Goal: Navigation & Orientation: Find specific page/section

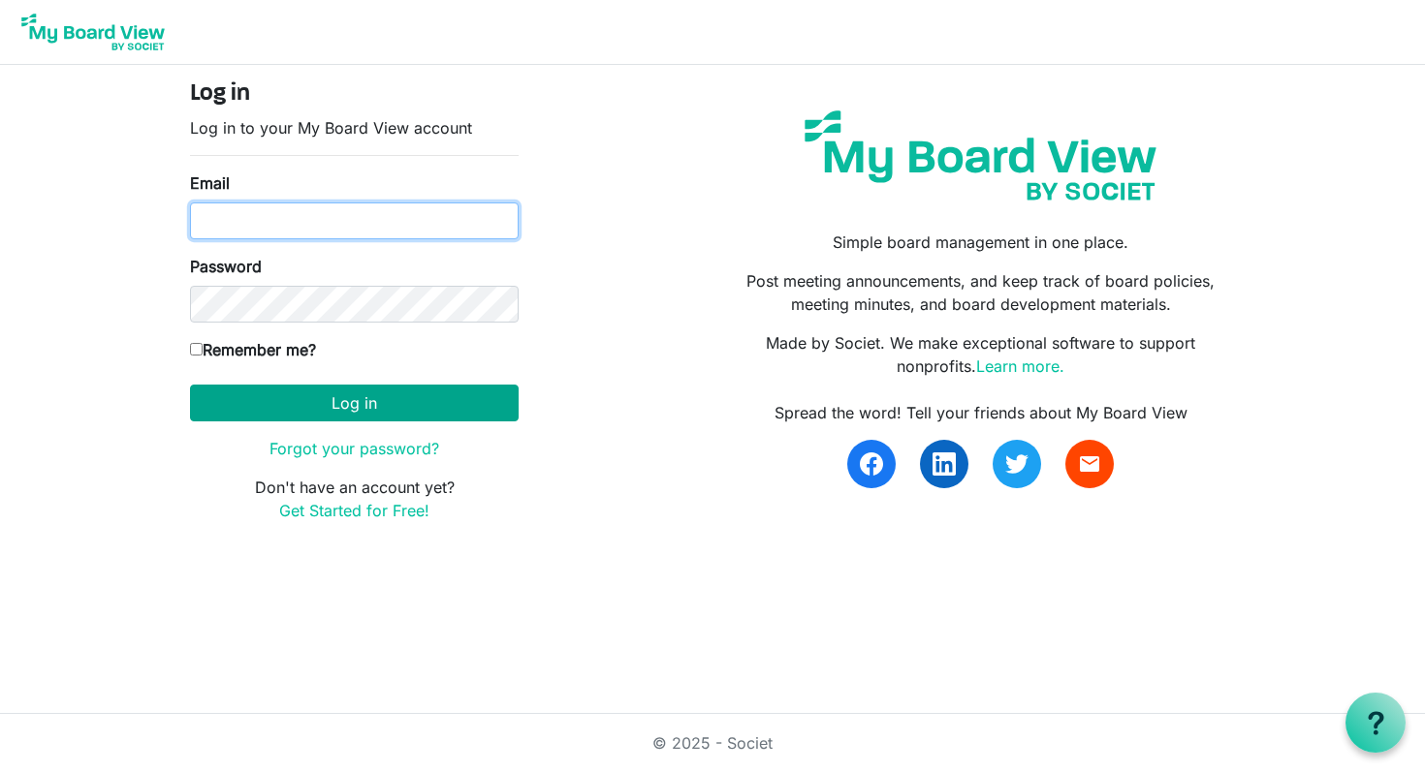
type input "cbrooke1@gmail.com"
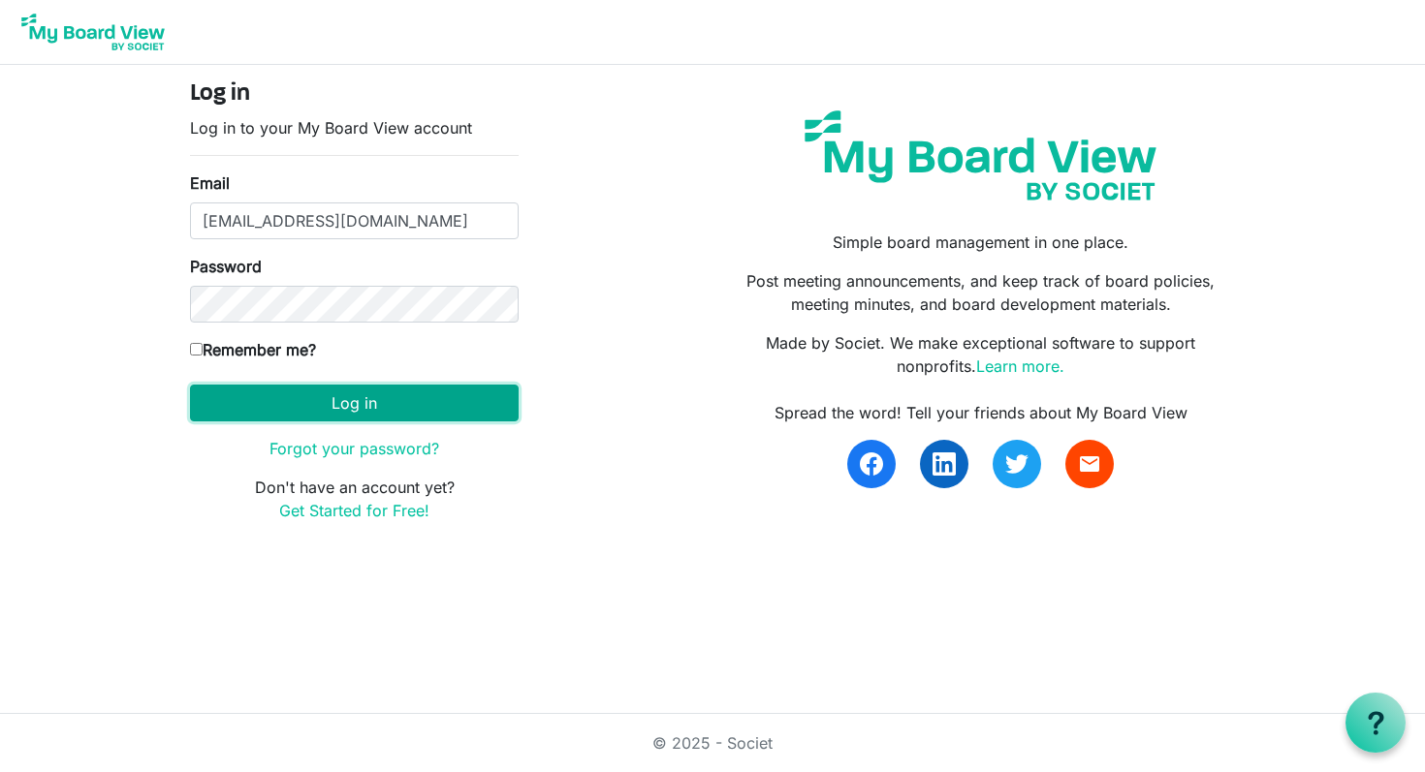
click at [333, 410] on button "Log in" at bounding box center [354, 403] width 329 height 37
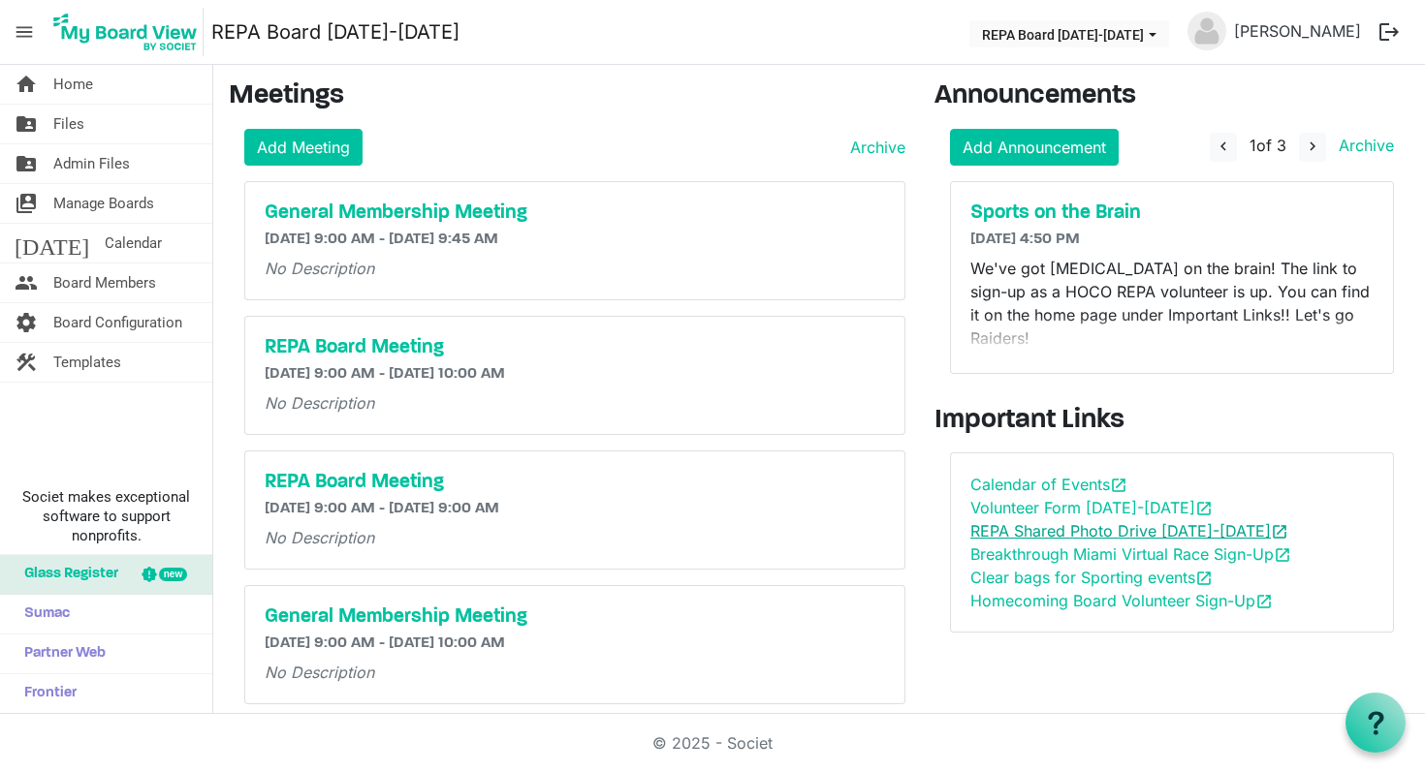
click at [1100, 521] on link "REPA Shared Photo Drive 2025-2026 open_in_new" at bounding box center [1129, 530] width 318 height 19
click at [1064, 521] on link "REPA Shared Photo Drive 2025-2026 open_in_new" at bounding box center [1129, 530] width 318 height 19
click at [72, 77] on span "Home" at bounding box center [73, 84] width 40 height 39
click at [1309, 153] on span "navigate_next" at bounding box center [1311, 146] width 17 height 17
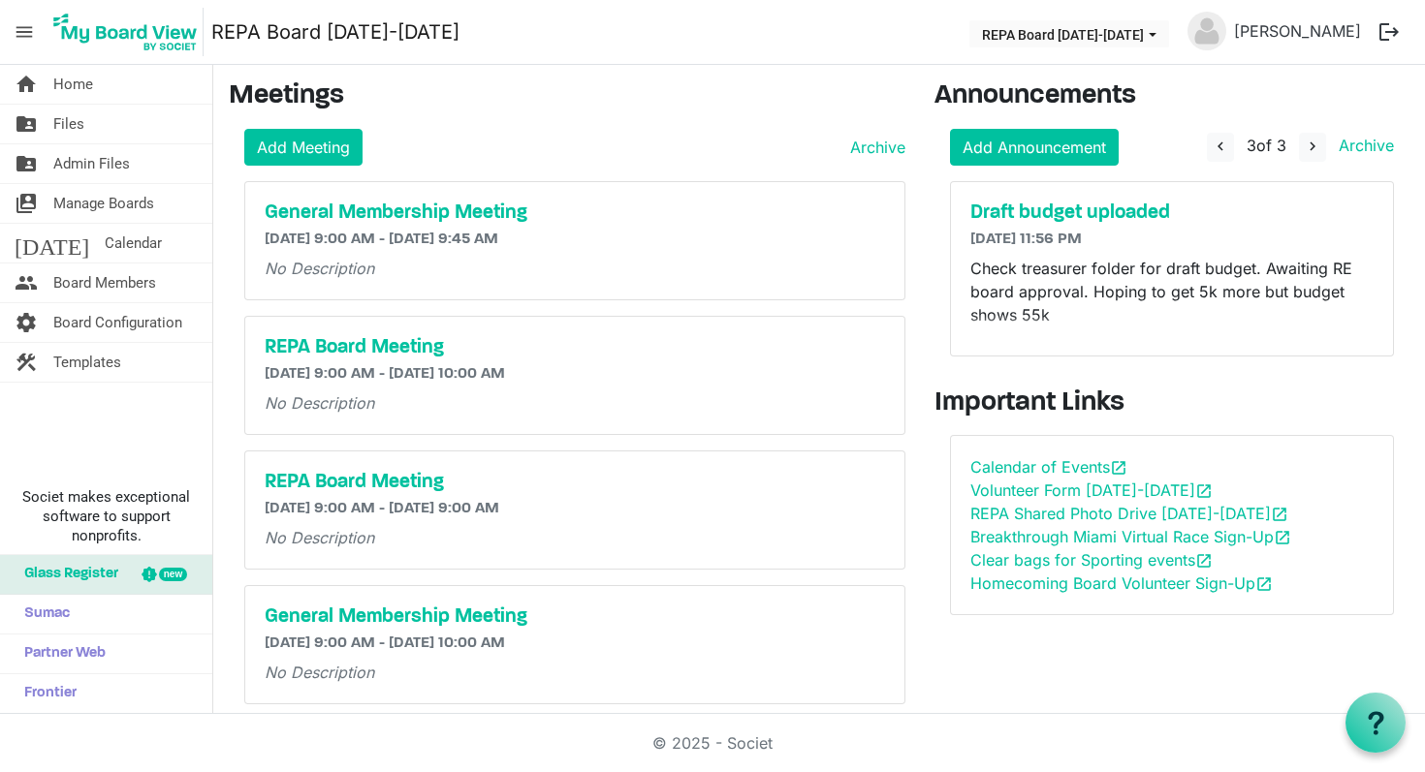
click at [617, 239] on h6 "[DATE] 9:00 AM - [DATE] 9:45 AM" at bounding box center [575, 240] width 620 height 18
click at [493, 210] on h5 "General Membership Meeting" at bounding box center [575, 213] width 620 height 23
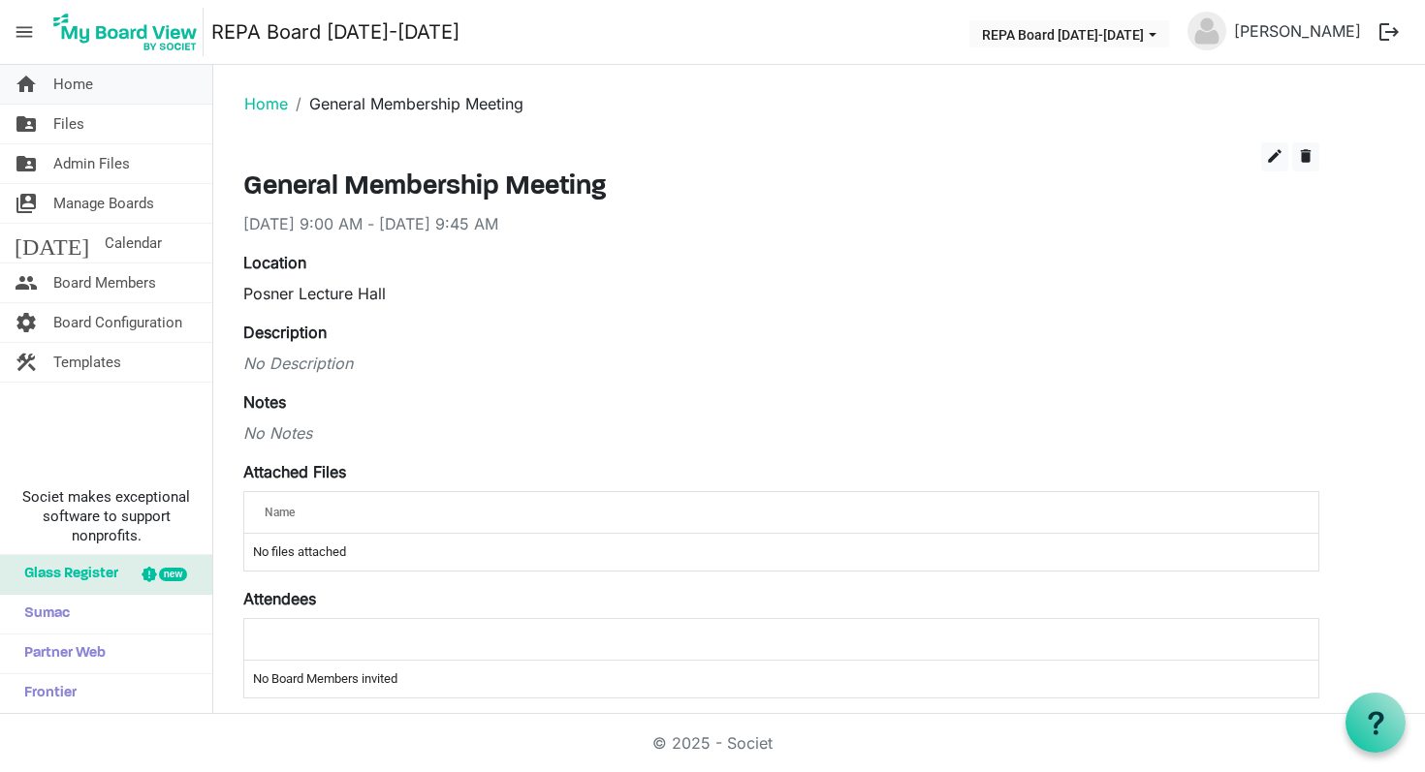
click at [70, 81] on span "Home" at bounding box center [73, 84] width 40 height 39
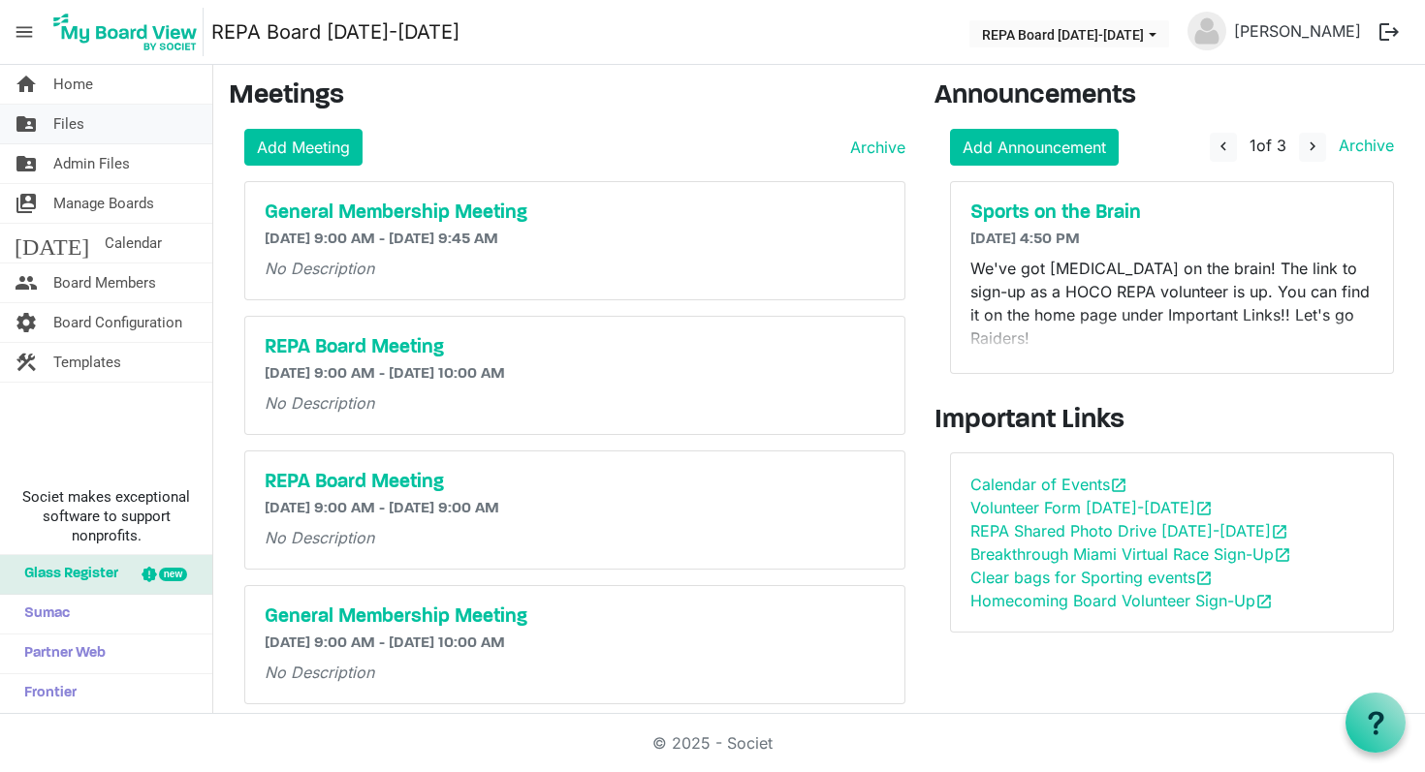
click at [61, 120] on span "Files" at bounding box center [68, 124] width 31 height 39
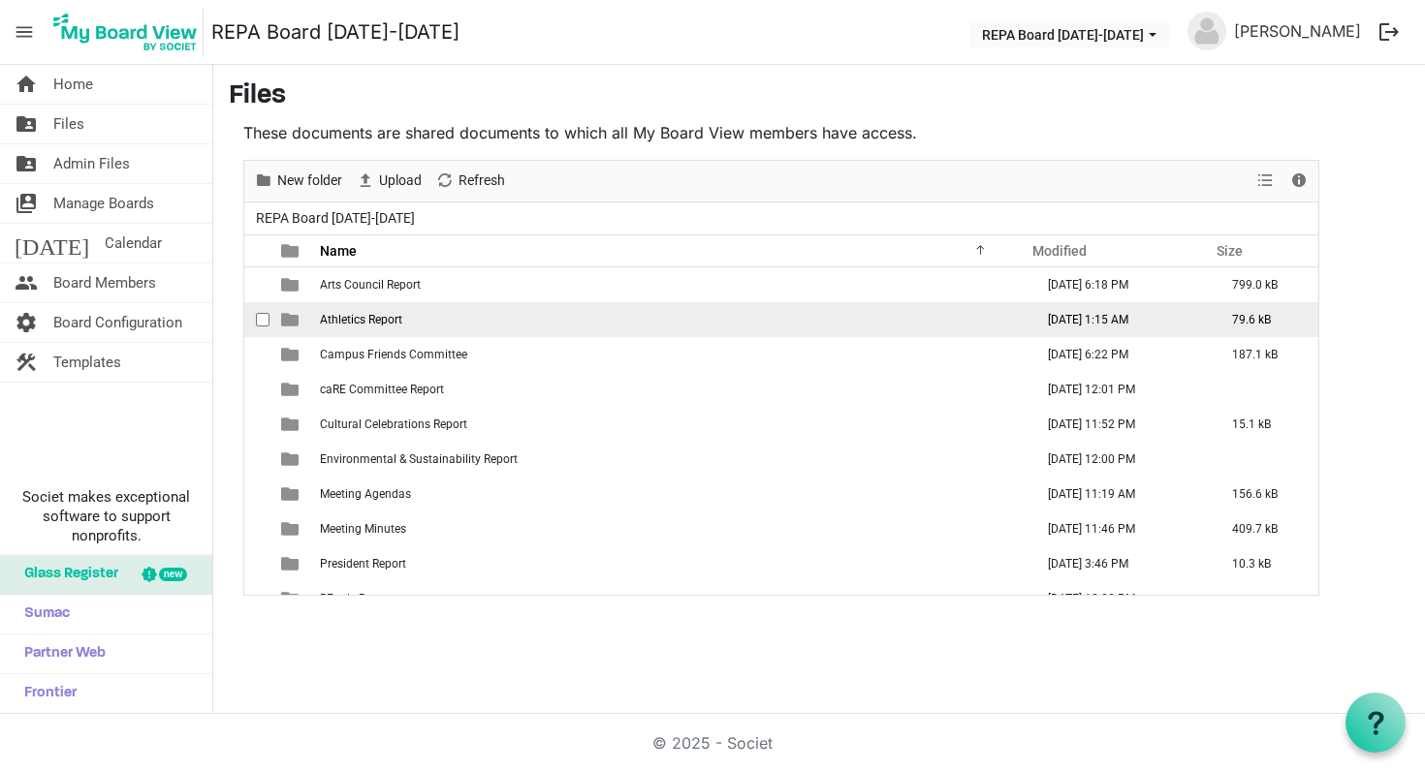
click at [369, 323] on span "Athletics Report" at bounding box center [361, 320] width 82 height 14
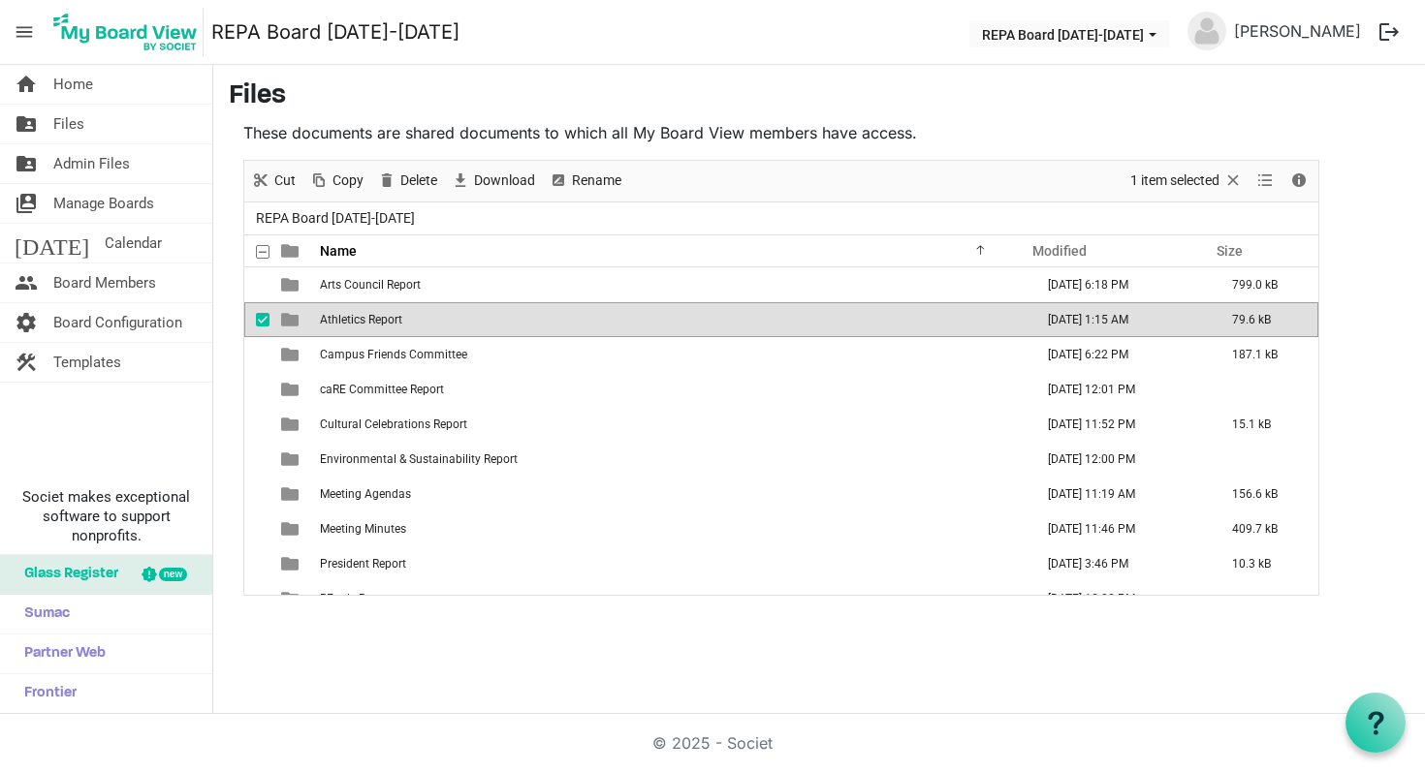
click at [262, 321] on span "checkbox" at bounding box center [263, 320] width 14 height 14
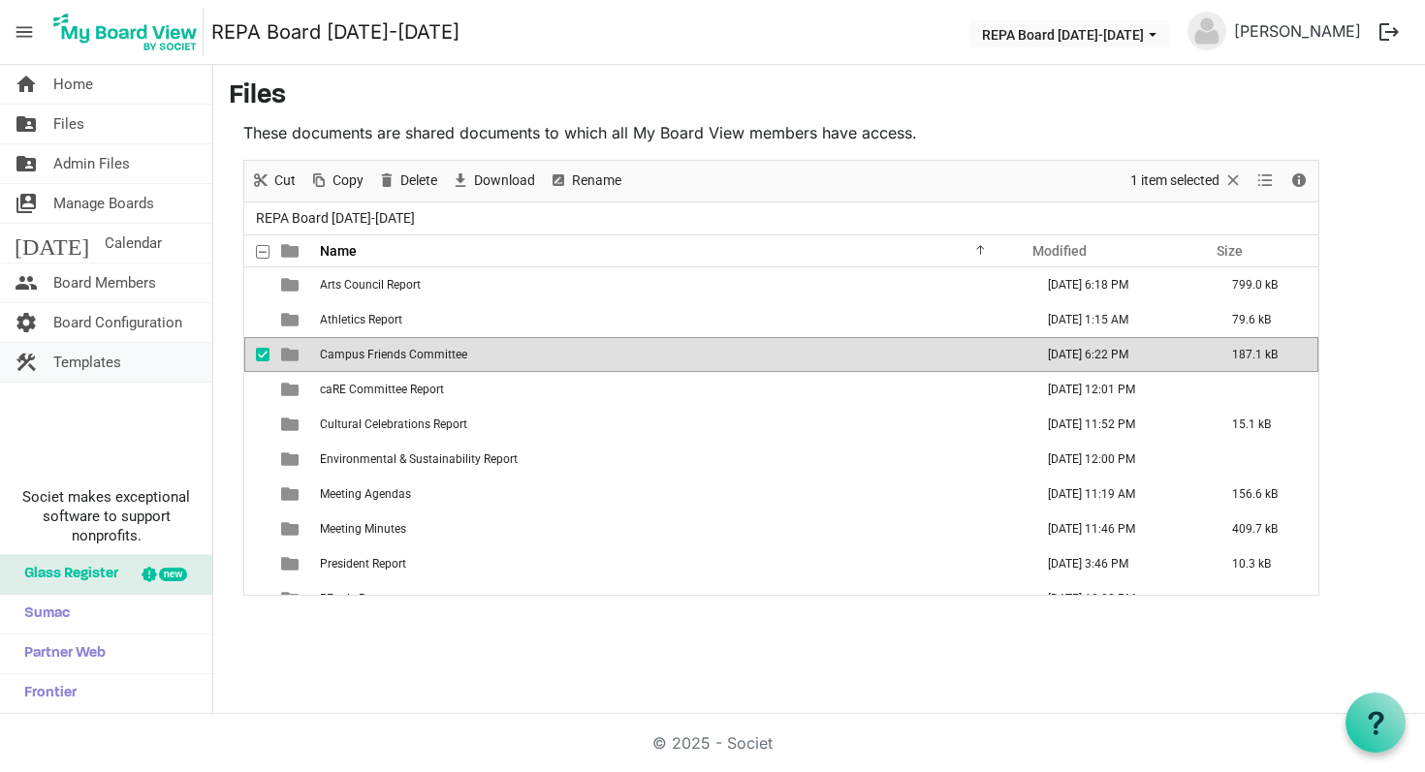
click at [92, 360] on span "Templates" at bounding box center [87, 362] width 68 height 39
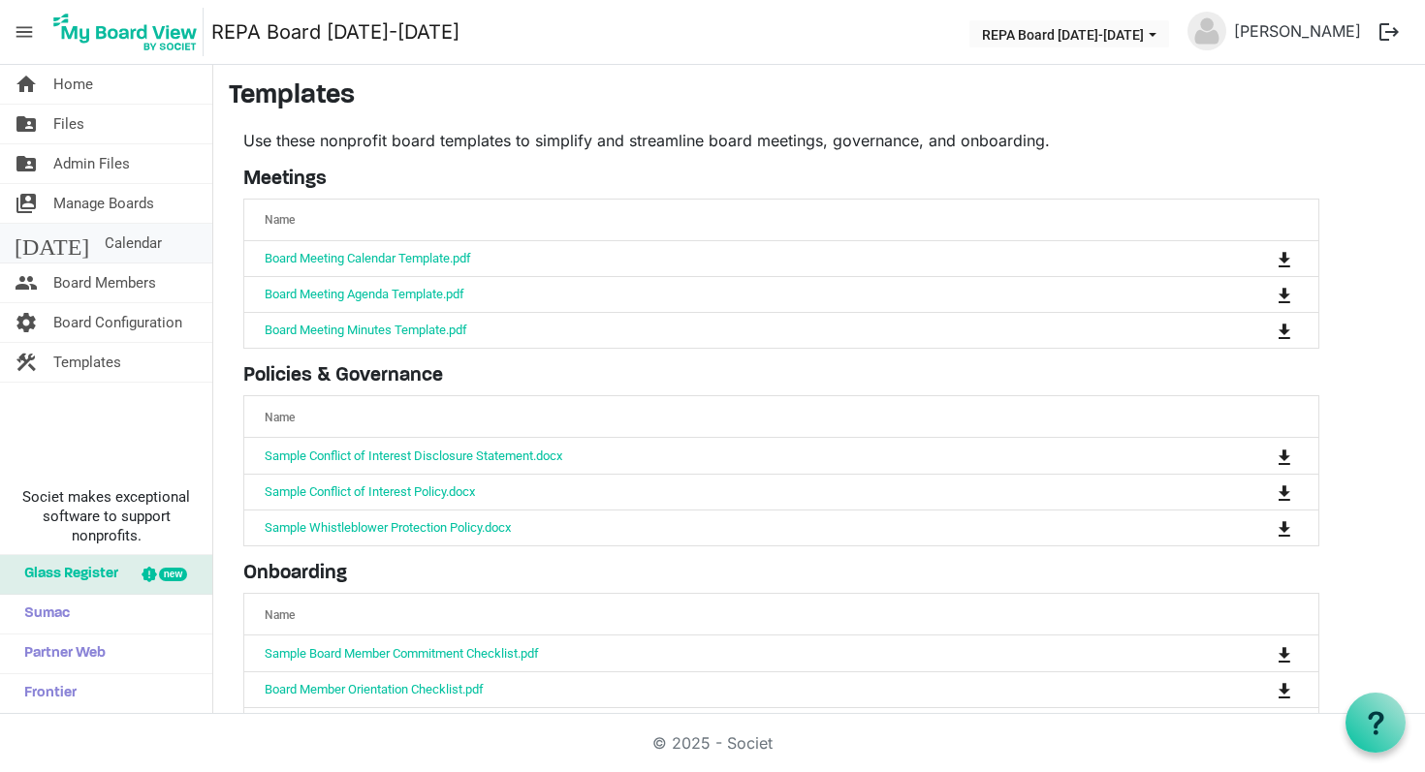
click at [105, 240] on span "Calendar" at bounding box center [133, 243] width 57 height 39
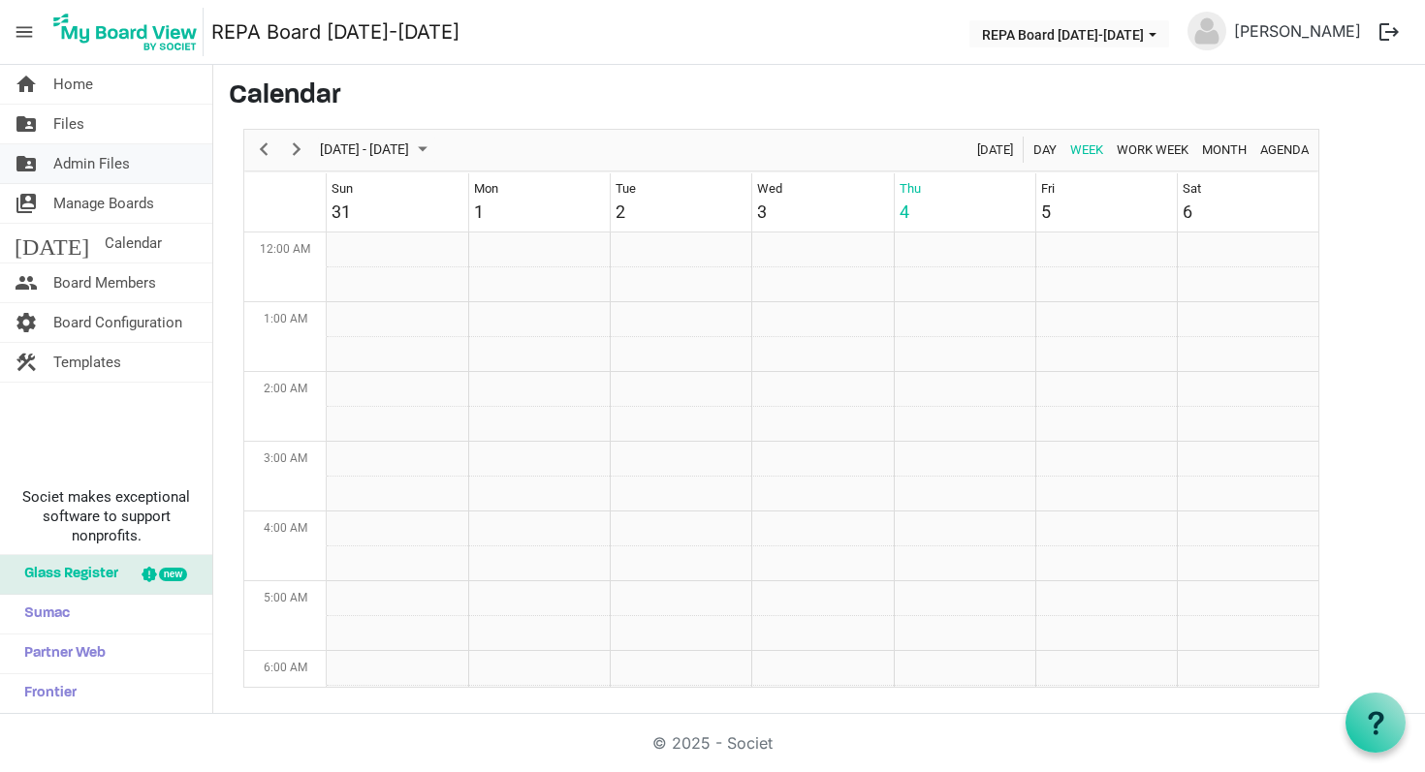
scroll to position [628, 0]
click at [79, 157] on span "Admin Files" at bounding box center [91, 163] width 77 height 39
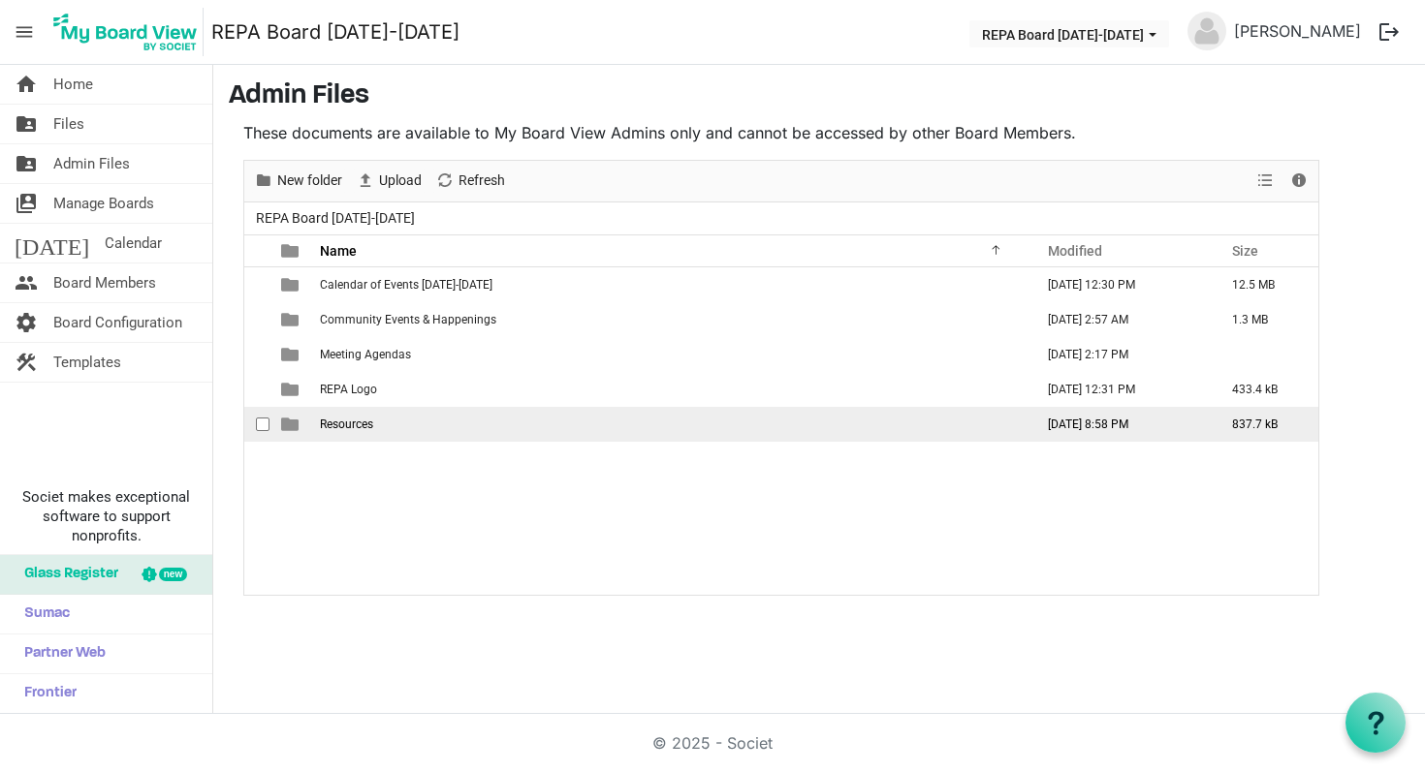
click at [368, 422] on span "Resources" at bounding box center [346, 425] width 53 height 14
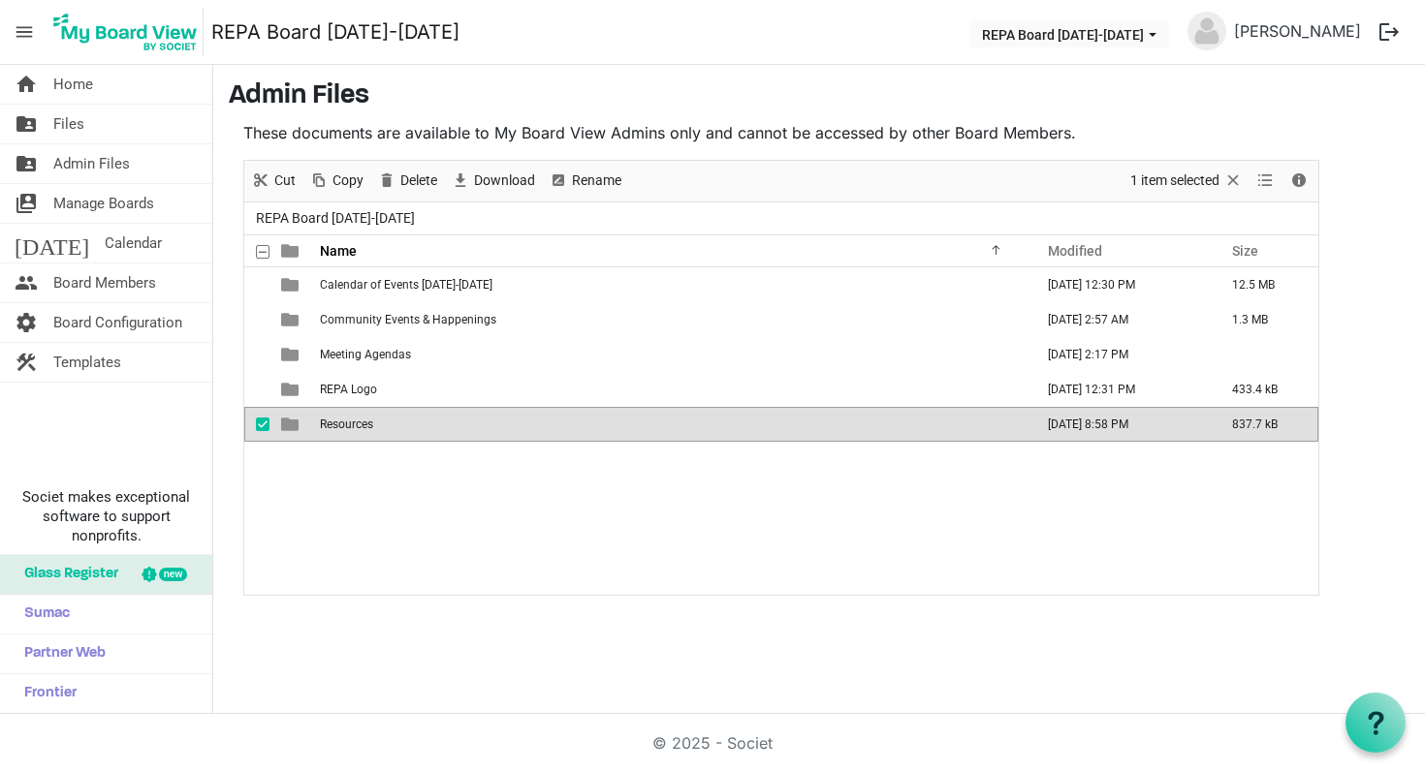
click at [368, 422] on span "Resources" at bounding box center [346, 425] width 53 height 14
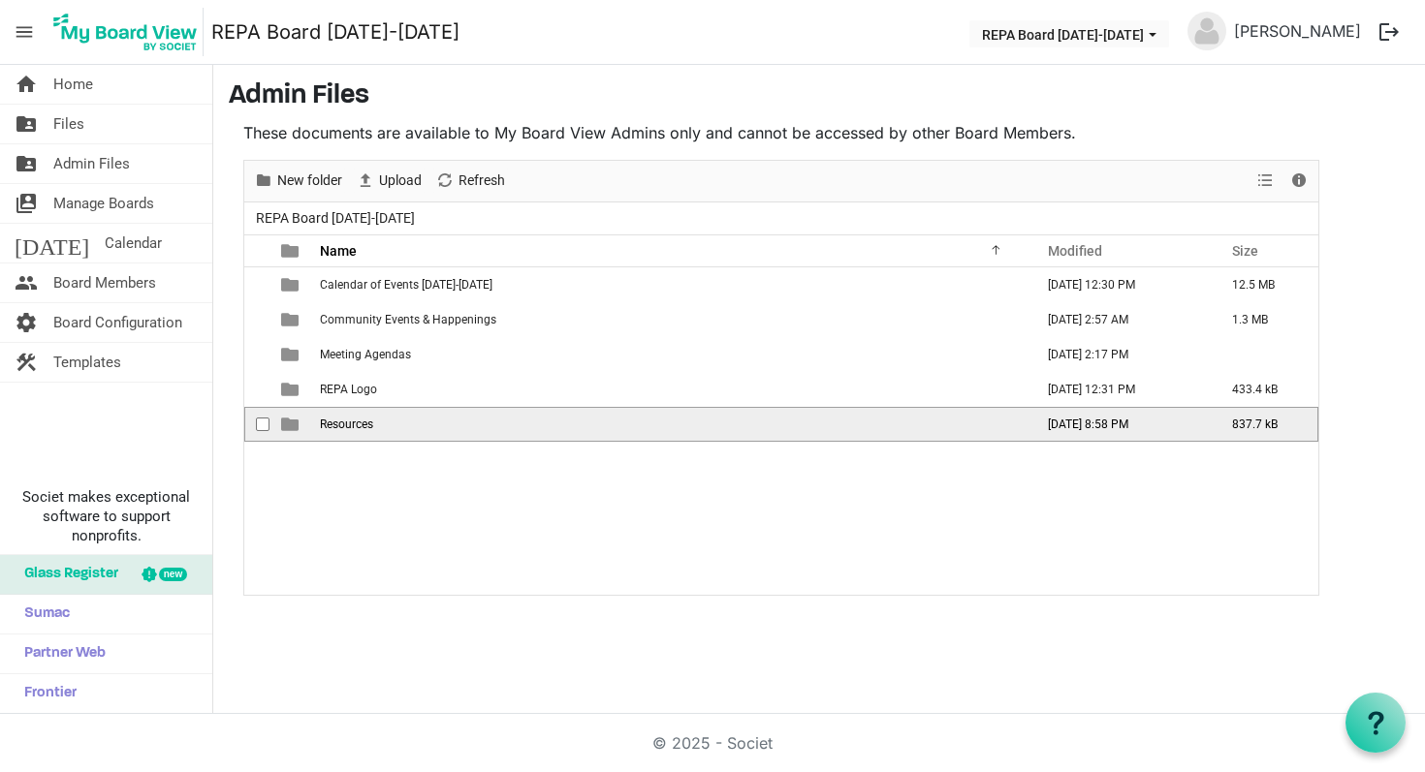
click at [368, 422] on span "Resources" at bounding box center [346, 425] width 53 height 14
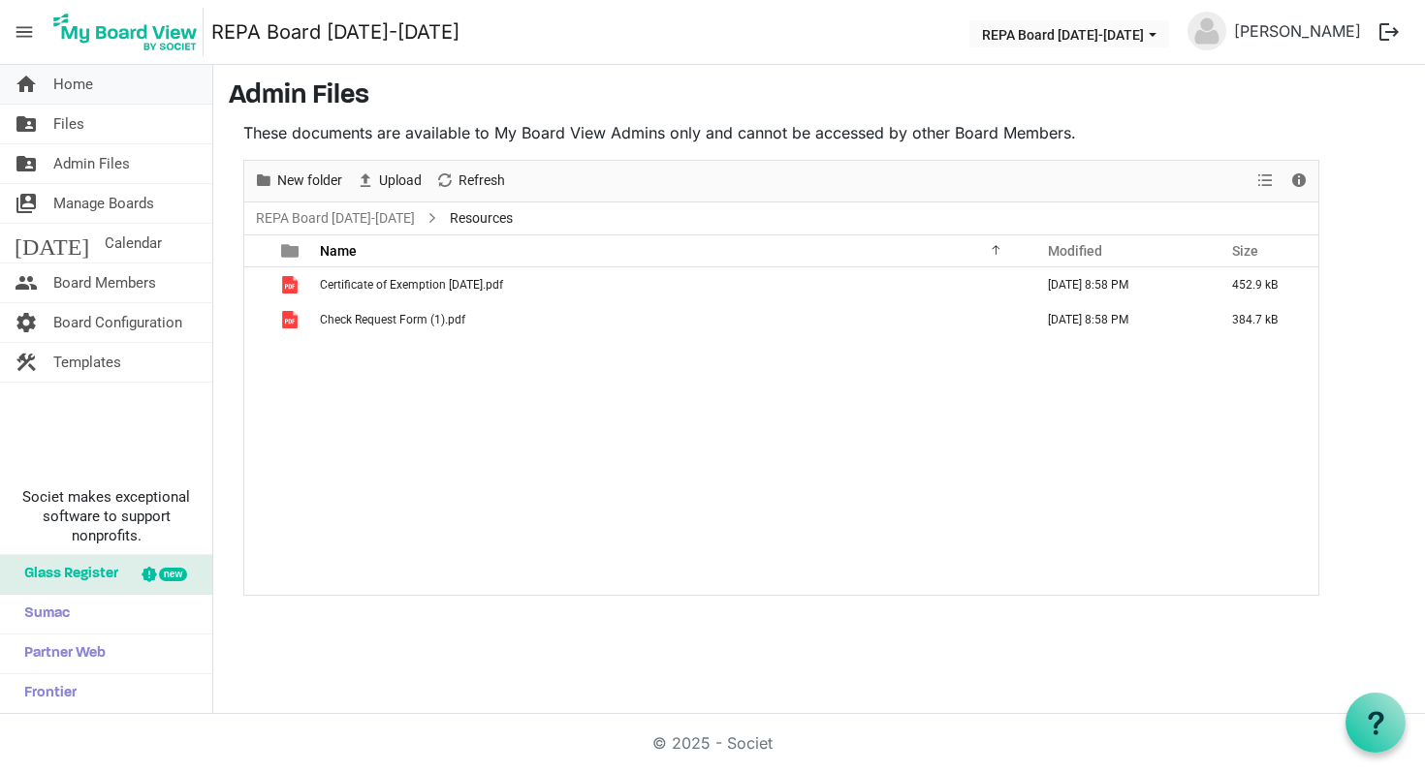
click at [71, 77] on span "Home" at bounding box center [73, 84] width 40 height 39
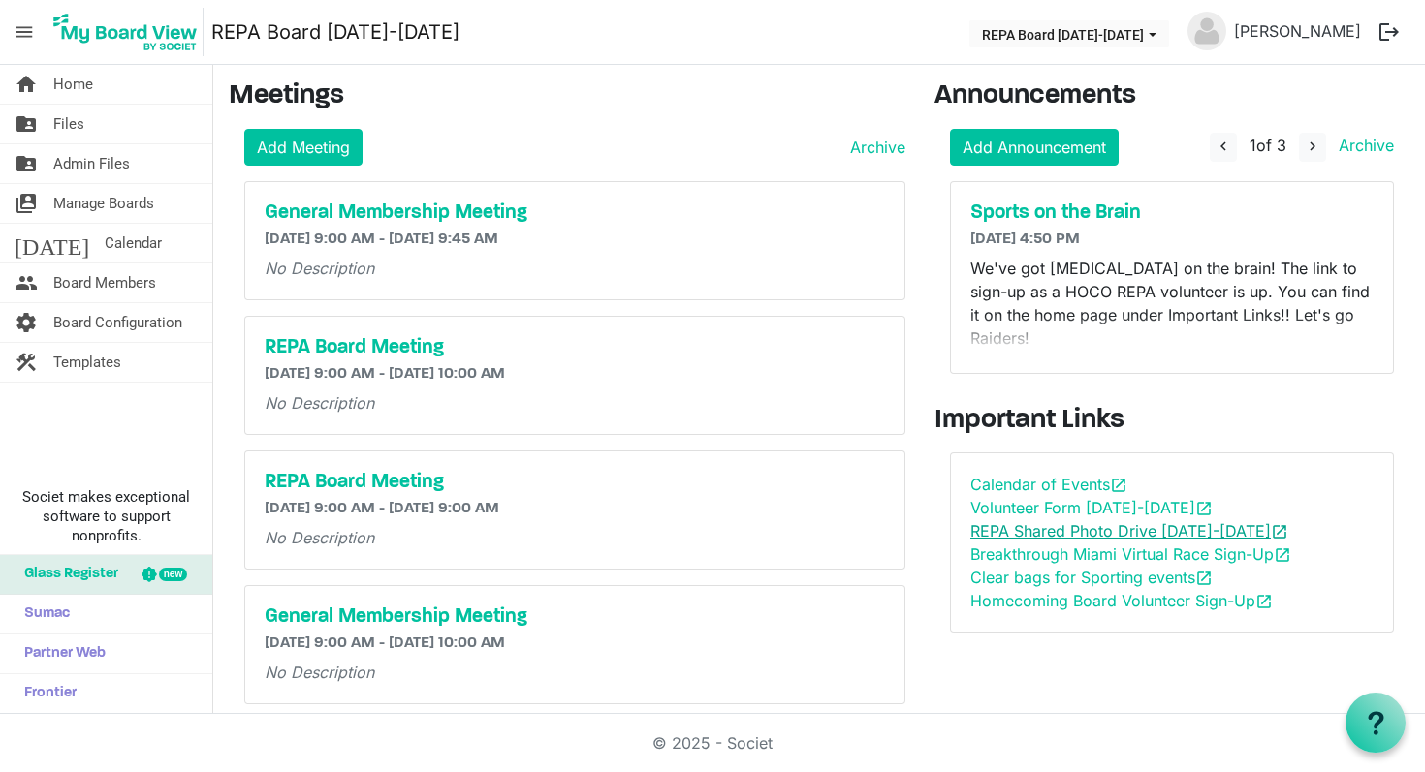
click at [1019, 521] on link "REPA Shared Photo Drive 2025-2026 open_in_new" at bounding box center [1129, 530] width 318 height 19
click at [1086, 498] on link "Volunteer Form 2025-2026 open_in_new" at bounding box center [1091, 507] width 242 height 19
click at [60, 191] on span "Manage Boards" at bounding box center [103, 203] width 101 height 39
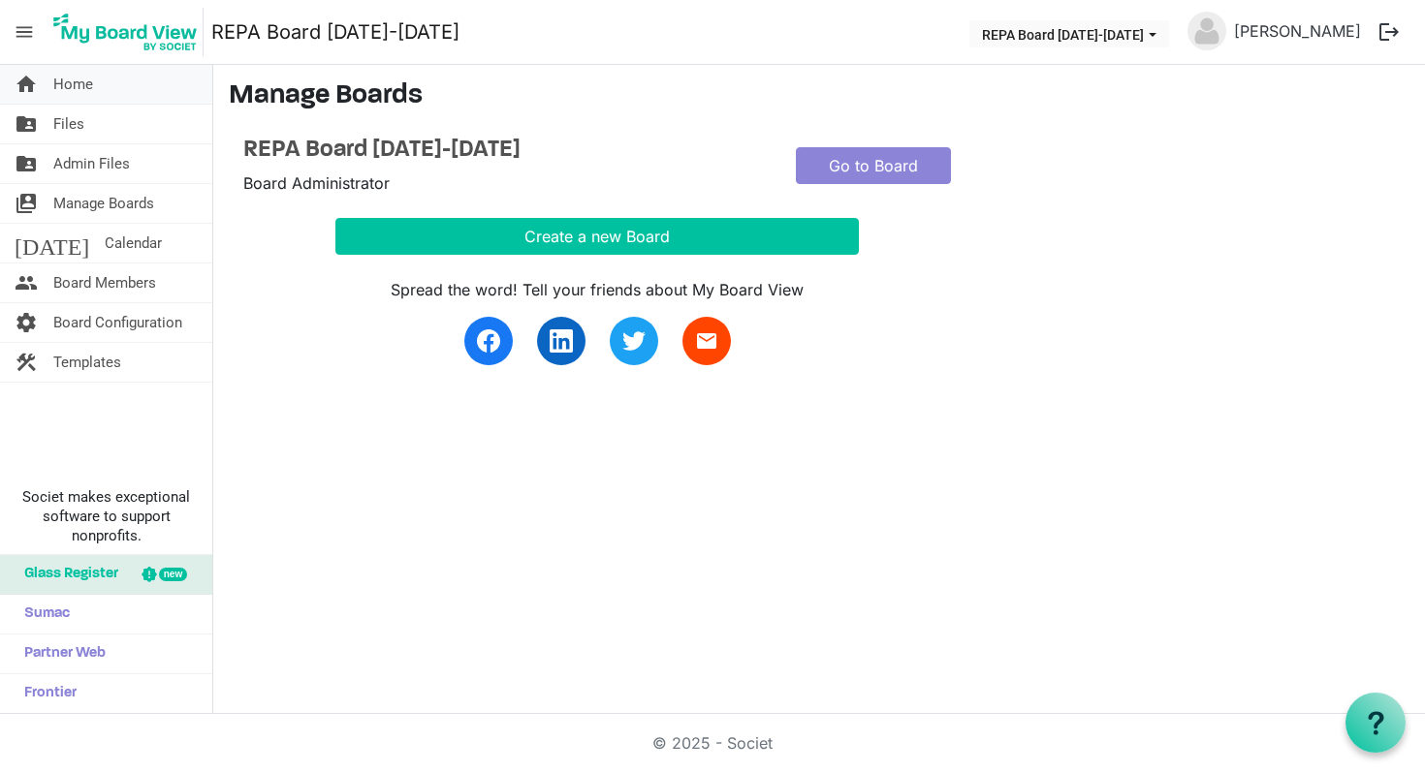
click at [57, 78] on span "Home" at bounding box center [73, 84] width 40 height 39
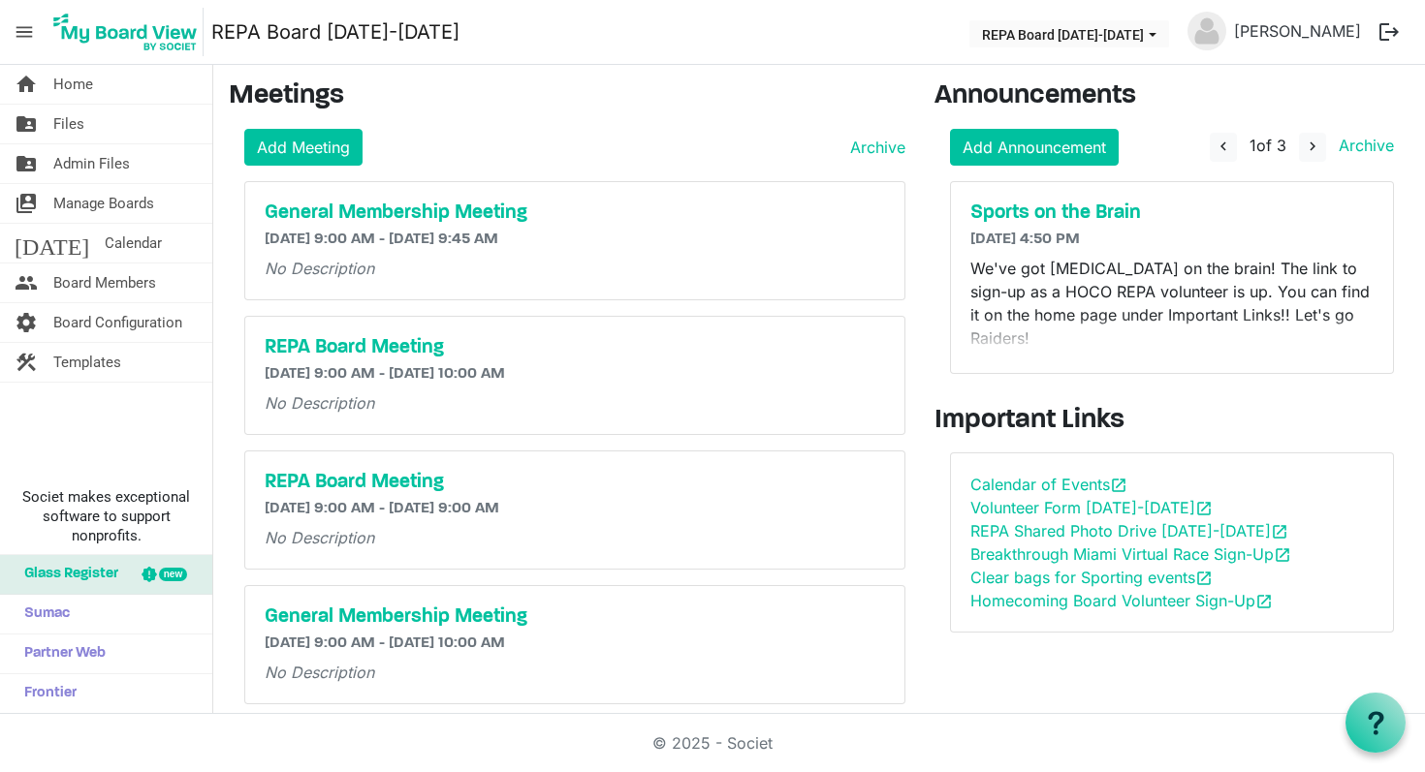
click at [26, 33] on span "menu" at bounding box center [24, 32] width 37 height 37
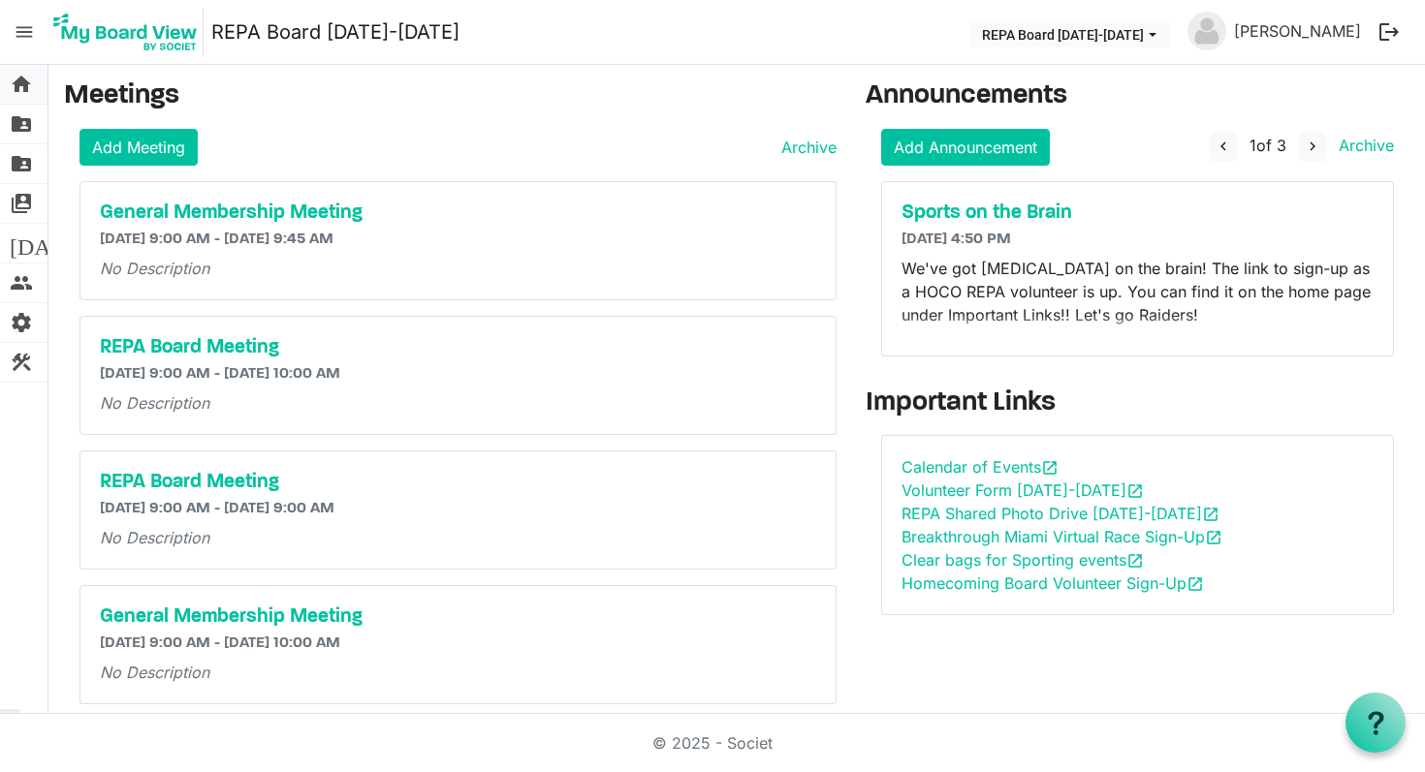
click at [16, 81] on span "home" at bounding box center [21, 84] width 23 height 39
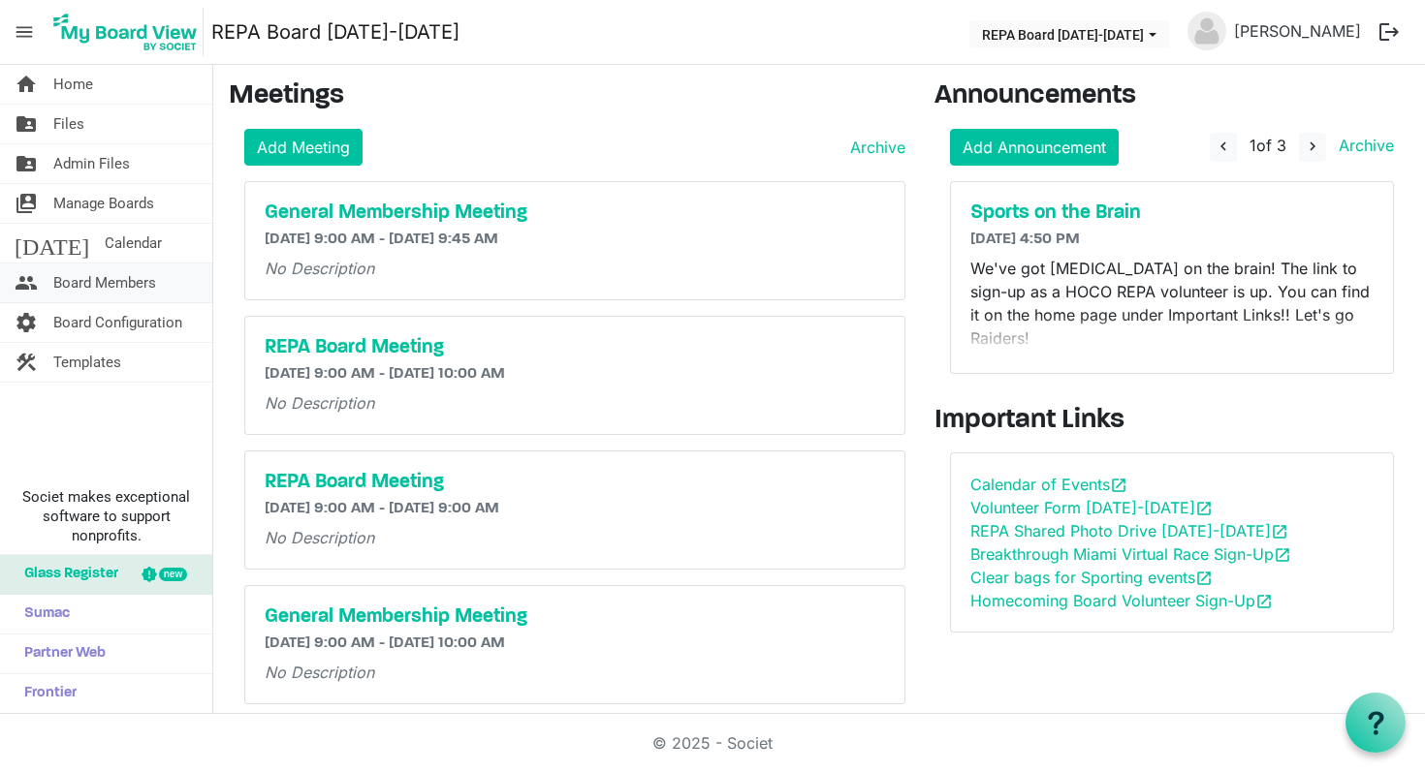
click at [76, 290] on span "Board Members" at bounding box center [104, 283] width 103 height 39
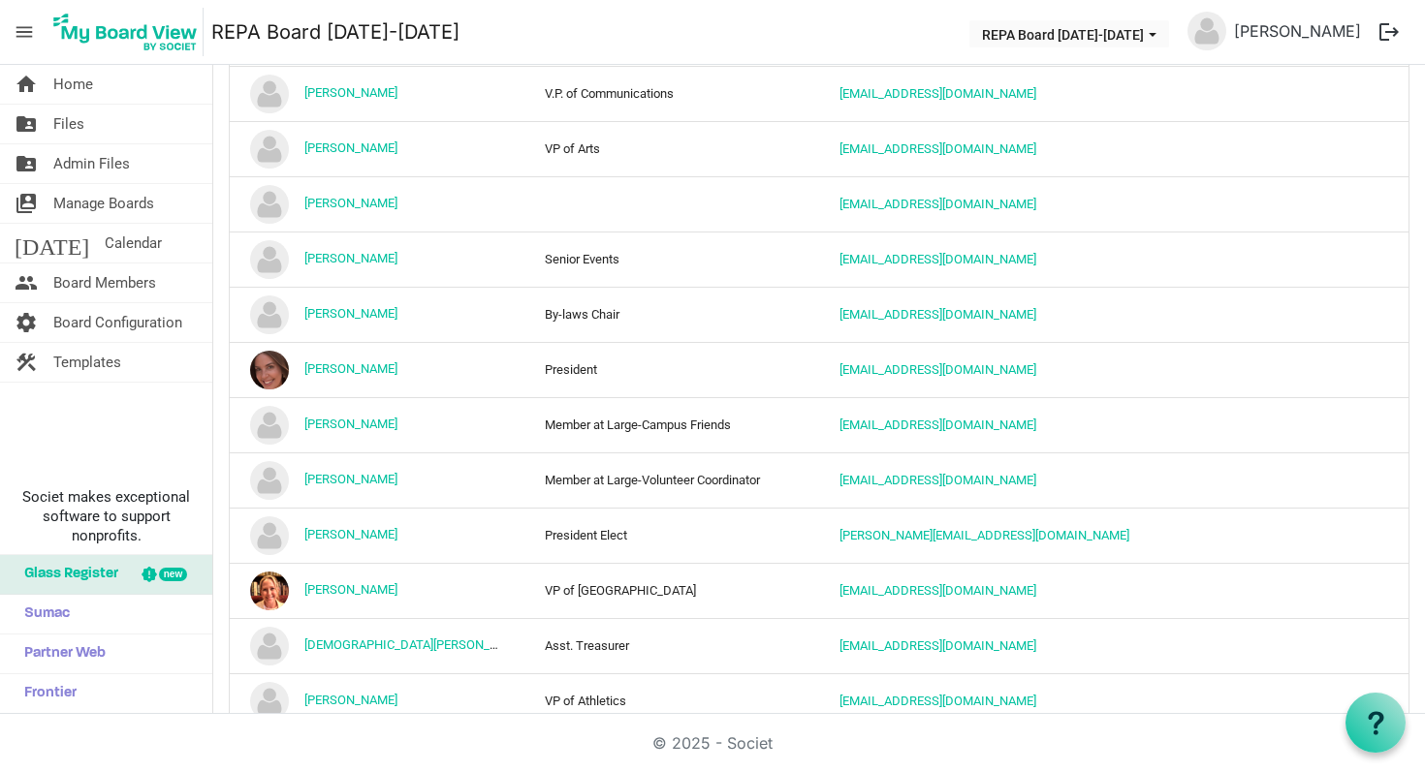
scroll to position [540, 0]
